Goal: Information Seeking & Learning: Learn about a topic

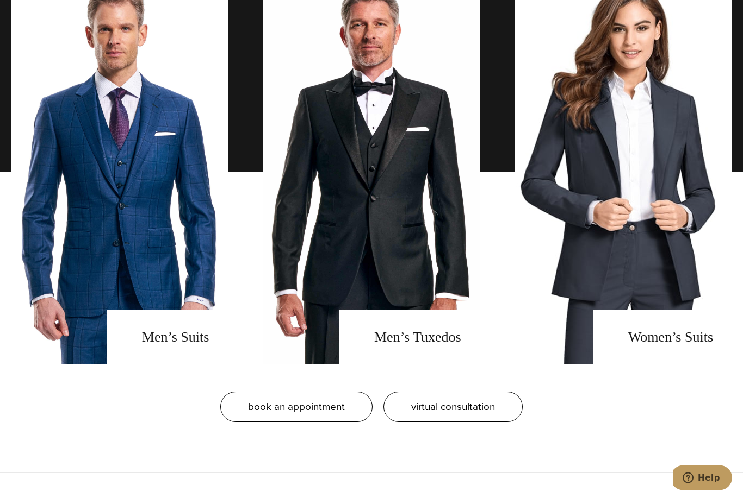
scroll to position [888, 0]
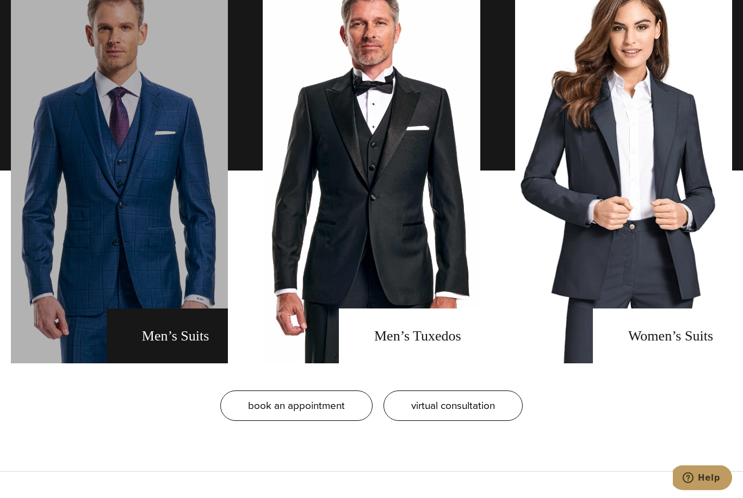
click at [148, 280] on link "men's suits" at bounding box center [119, 171] width 217 height 386
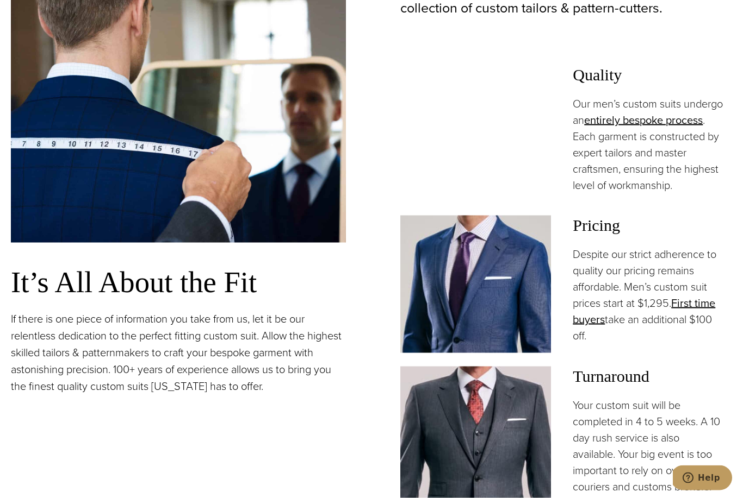
scroll to position [806, 0]
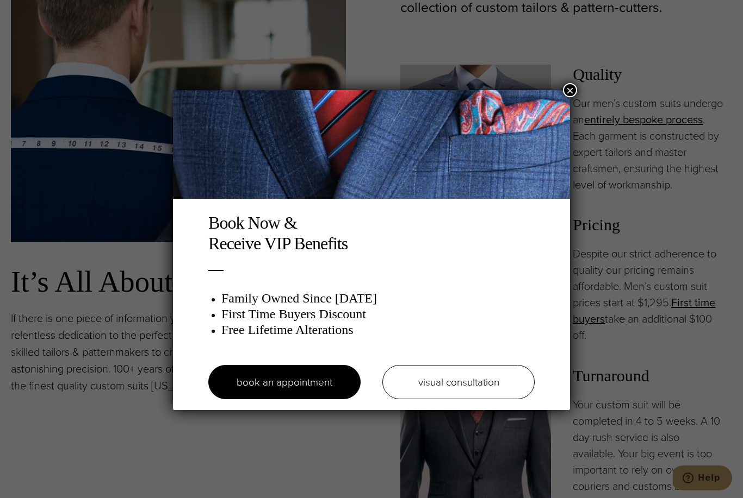
click at [567, 91] on button "×" at bounding box center [570, 90] width 14 height 14
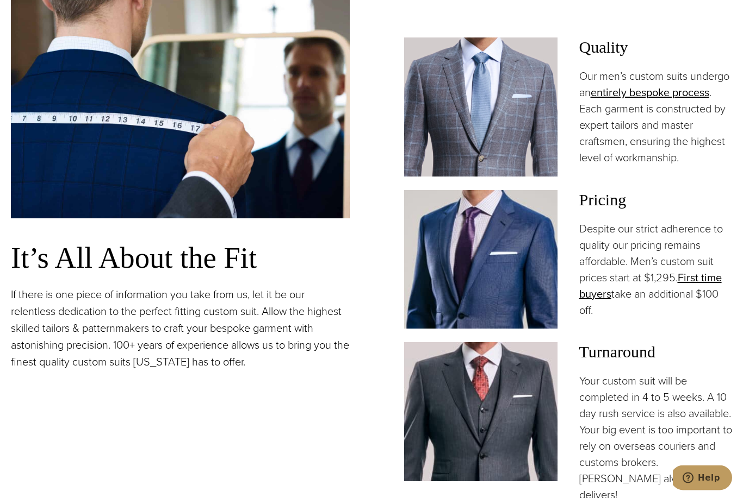
scroll to position [833, 0]
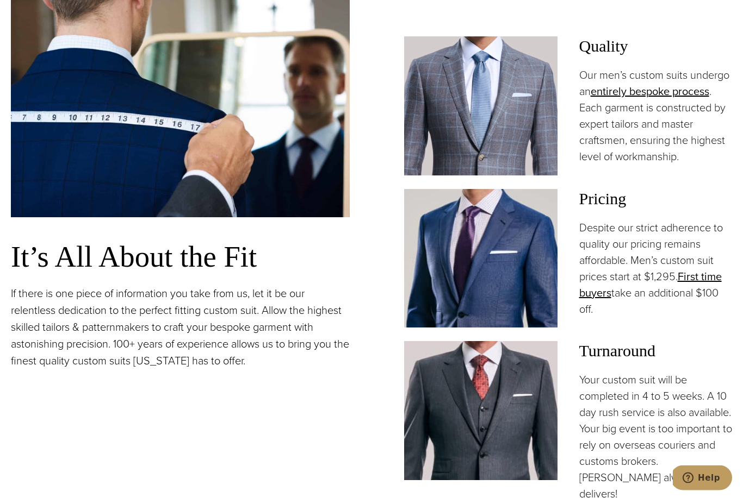
click at [525, 282] on img at bounding box center [480, 259] width 153 height 139
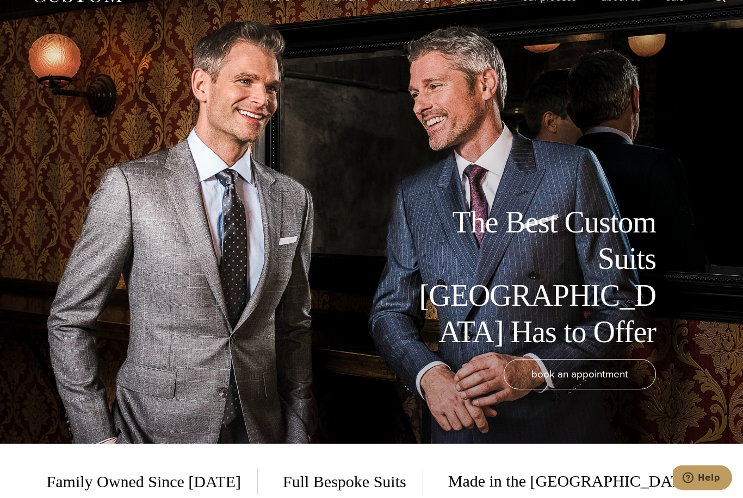
scroll to position [0, 0]
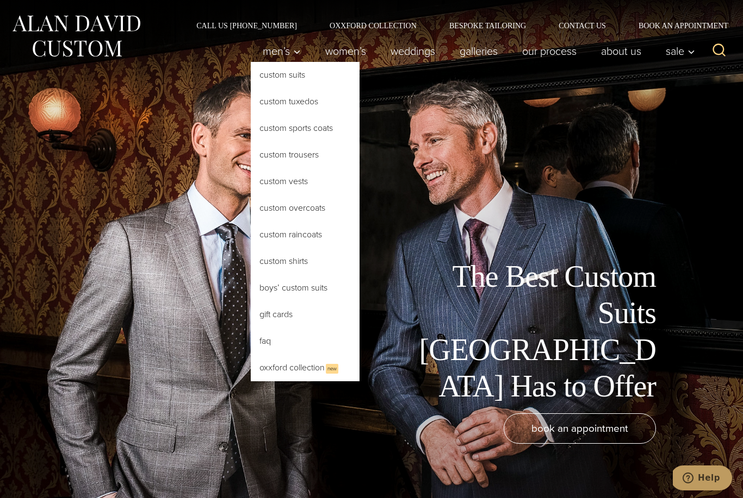
click at [276, 74] on link "Custom Suits" at bounding box center [305, 75] width 109 height 26
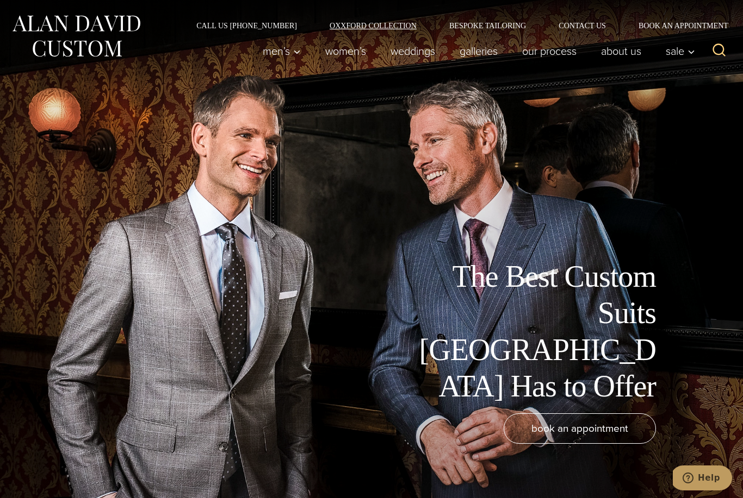
click at [359, 26] on link "Oxxford Collection" at bounding box center [373, 26] width 120 height 8
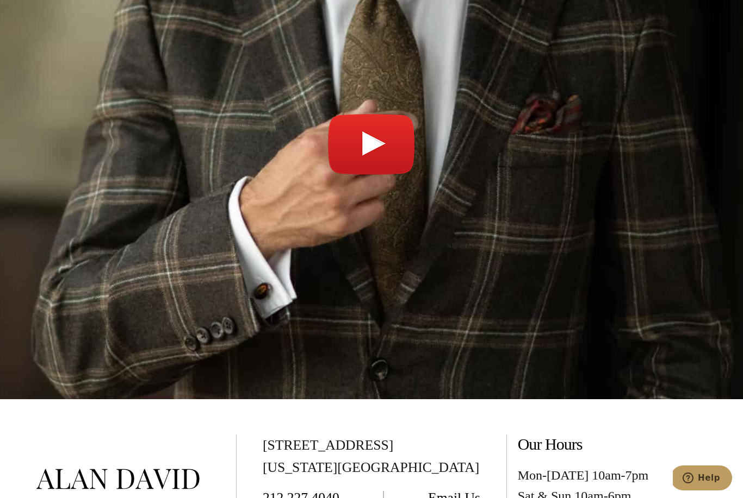
scroll to position [4112, 0]
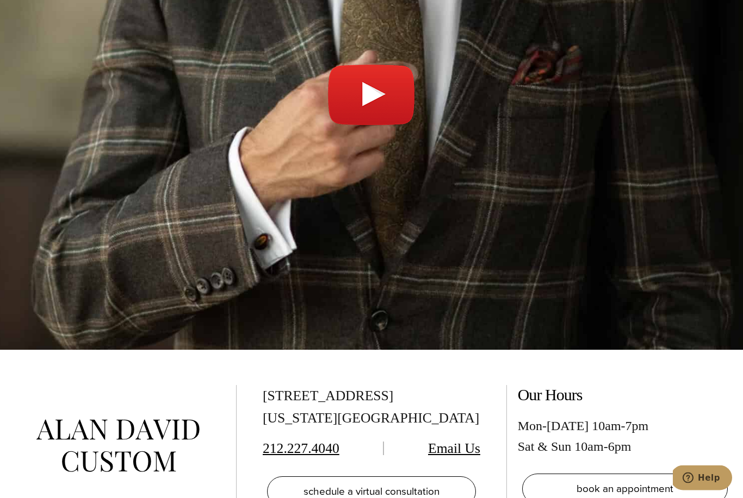
click at [372, 62] on link "Play video" at bounding box center [371, 101] width 721 height 471
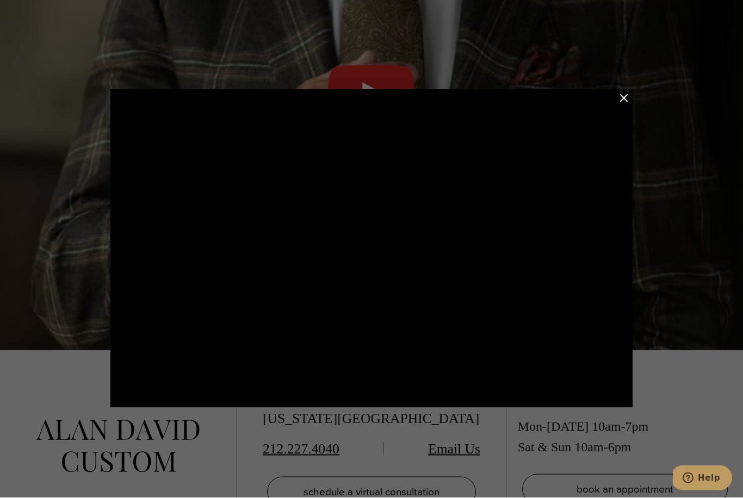
scroll to position [4113, 0]
click at [621, 105] on button "Close Modal" at bounding box center [623, 98] width 13 height 13
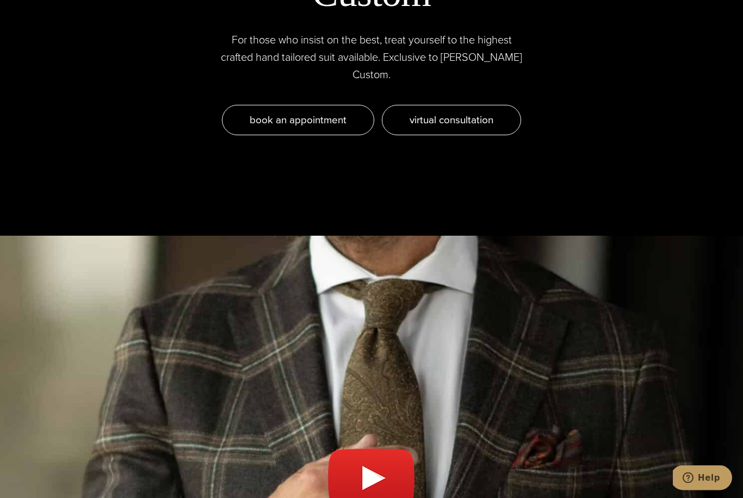
scroll to position [3646, 0]
